Goal: Information Seeking & Learning: Learn about a topic

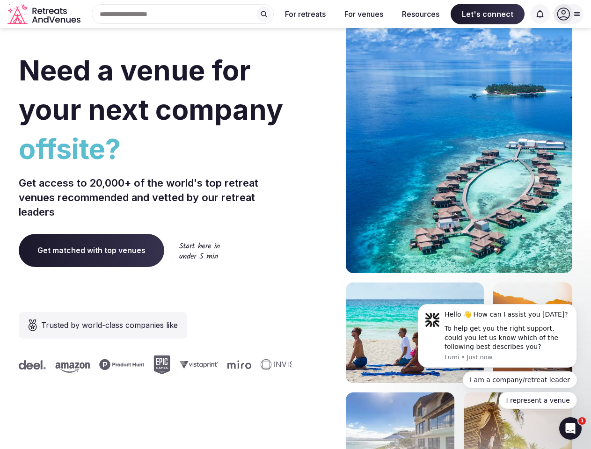
click at [295, 225] on div "Need a venue for your next company offsite? Get access to 20,000+ of the world'…" at bounding box center [296, 280] width 554 height 564
click at [183, 14] on div "Search Popular Destinations [GEOGRAPHIC_DATA], [GEOGRAPHIC_DATA] [GEOGRAPHIC_DA…" at bounding box center [179, 14] width 190 height 20
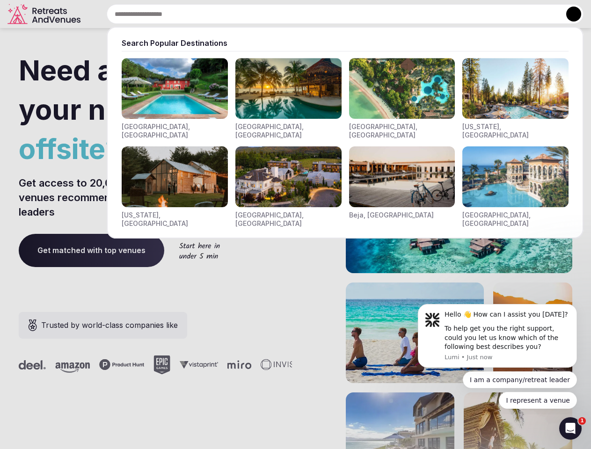
click at [264, 14] on input "text" at bounding box center [345, 14] width 477 height 20
click at [306, 14] on input "text" at bounding box center [345, 14] width 477 height 20
click at [364, 14] on input "text" at bounding box center [345, 14] width 477 height 20
click at [421, 14] on input "text" at bounding box center [345, 14] width 477 height 20
click at [488, 14] on input "text" at bounding box center [345, 14] width 477 height 20
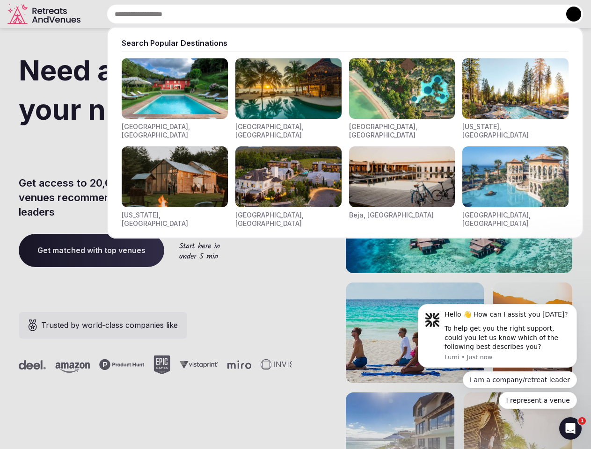
click at [540, 14] on input "text" at bounding box center [345, 14] width 477 height 20
click at [569, 14] on button at bounding box center [573, 14] width 15 height 15
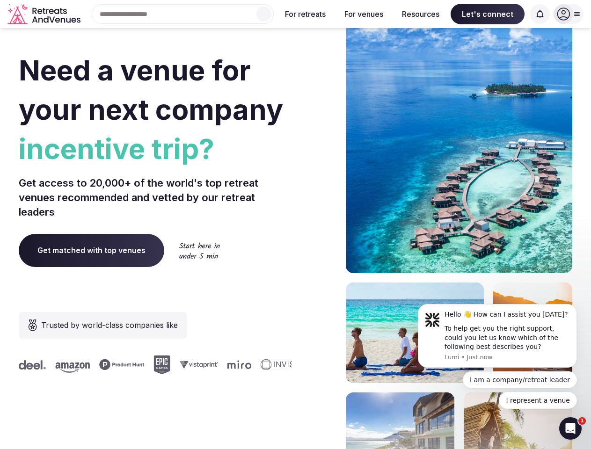
click at [497, 336] on div "To help get you the right support, could you let us know which of the following…" at bounding box center [507, 338] width 125 height 28
